Goal: Information Seeking & Learning: Learn about a topic

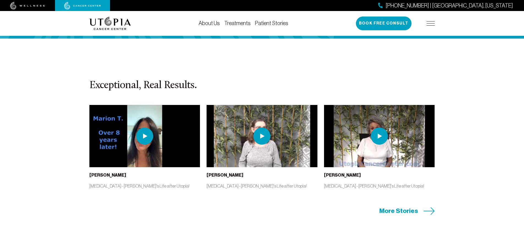
scroll to position [1211, 0]
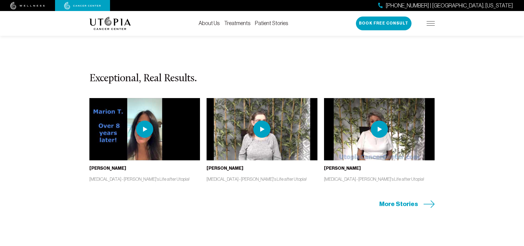
click at [390, 199] on span "More Stories" at bounding box center [398, 203] width 39 height 9
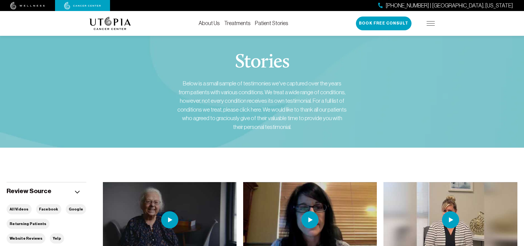
click at [239, 24] on link "Treatments" at bounding box center [237, 23] width 26 height 6
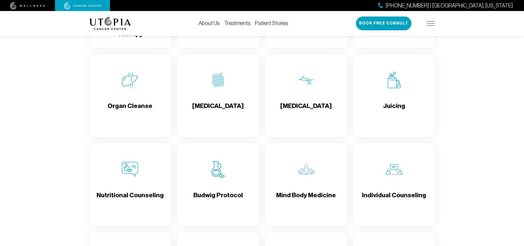
scroll to position [743, 0]
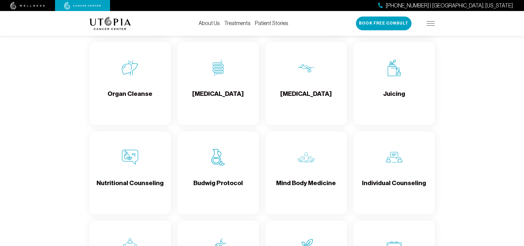
click at [226, 165] on img at bounding box center [218, 157] width 17 height 17
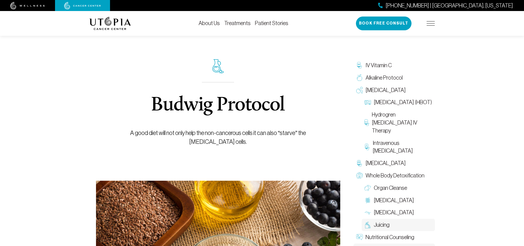
click at [385, 222] on span "Juicing" at bounding box center [382, 225] width 16 height 8
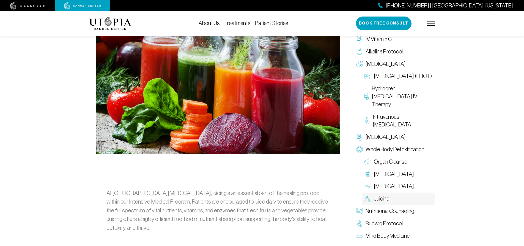
scroll to position [220, 0]
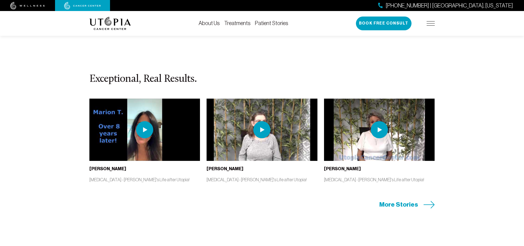
scroll to position [1211, 0]
